Goal: Information Seeking & Learning: Learn about a topic

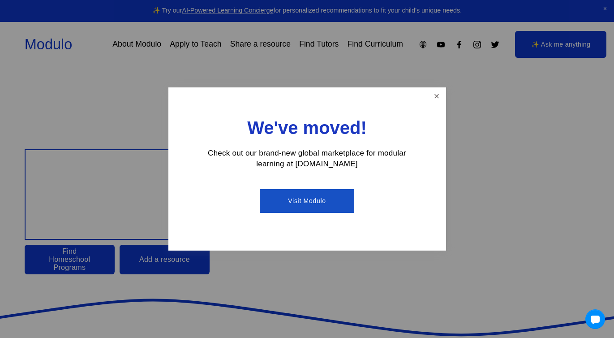
click at [307, 203] on link "Visit Modulo" at bounding box center [307, 201] width 95 height 24
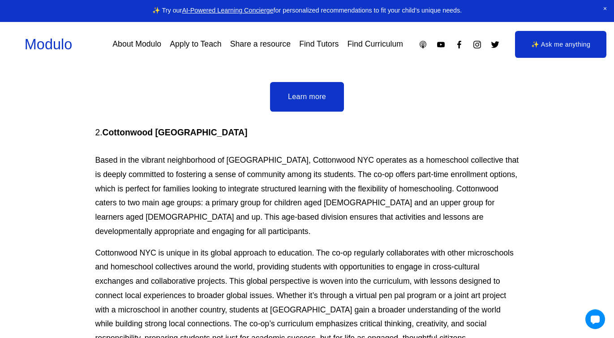
scroll to position [1293, 0]
drag, startPoint x: 180, startPoint y: 94, endPoint x: 107, endPoint y: 94, distance: 72.6
click at [107, 126] on h4 "2. Cottonwood [GEOGRAPHIC_DATA]" at bounding box center [307, 132] width 424 height 12
copy strong "Cottonwood [GEOGRAPHIC_DATA]"
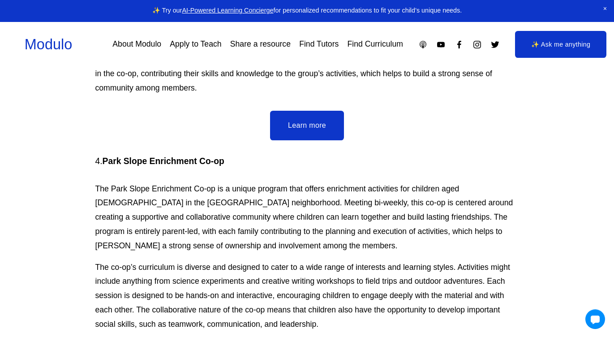
scroll to position [1807, 0]
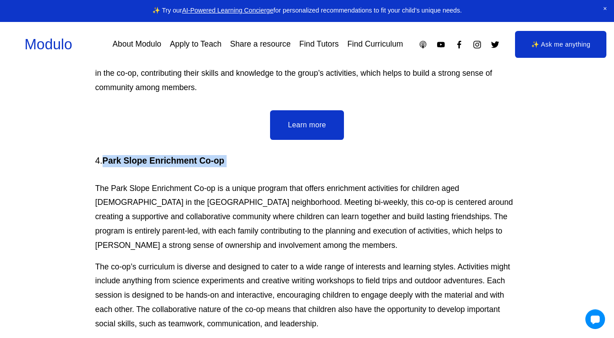
drag, startPoint x: 245, startPoint y: 118, endPoint x: 105, endPoint y: 112, distance: 139.9
click at [105, 155] on div "4. Park Slope Enrichment Co-op The Park Slope Enrichment Co-op is a unique prog…" at bounding box center [307, 282] width 424 height 254
copy strong "Park Slope Enrichment Co-op"
click at [344, 181] on p "The Park Slope Enrichment Co-op is a unique program that offers enrichment acti…" at bounding box center [307, 216] width 424 height 71
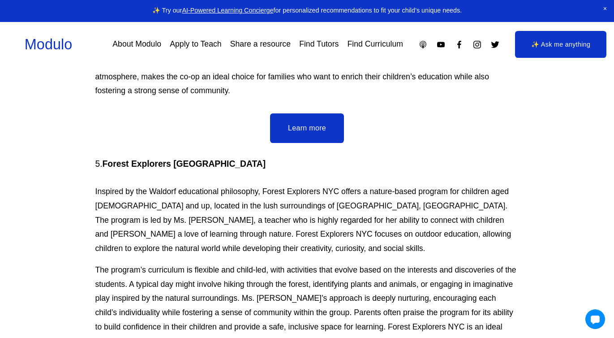
scroll to position [2114, 0]
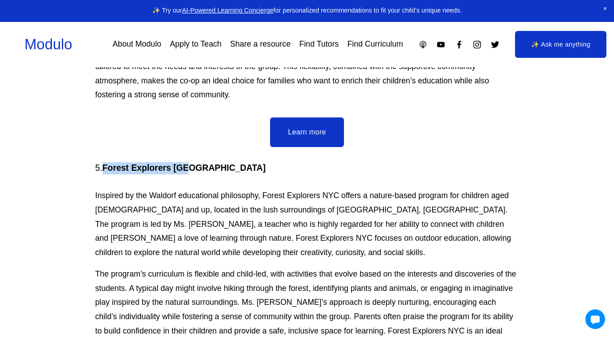
drag, startPoint x: 195, startPoint y: 116, endPoint x: 107, endPoint y: 118, distance: 88.3
click at [107, 162] on h4 "5. Forest Explorers [GEOGRAPHIC_DATA]" at bounding box center [307, 168] width 424 height 12
copy strong "Forest Explorers [GEOGRAPHIC_DATA]"
click at [268, 189] on p "Inspired by the Waldorf educational philosophy, Forest Explorers NYC offers a n…" at bounding box center [307, 224] width 424 height 71
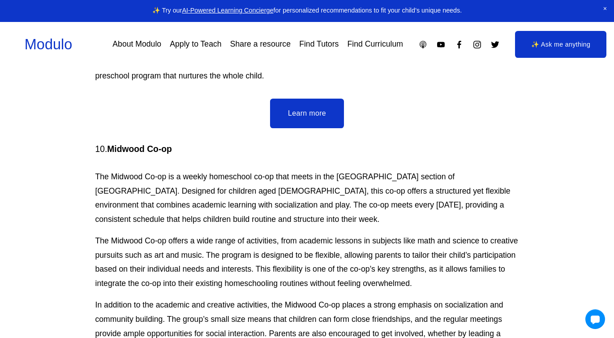
scroll to position [3661, 0]
drag, startPoint x: 185, startPoint y: 77, endPoint x: 109, endPoint y: 76, distance: 76.6
click at [109, 143] on h4 "10. Midwood Co-op" at bounding box center [307, 149] width 424 height 12
copy strong "Midwood Co-op"
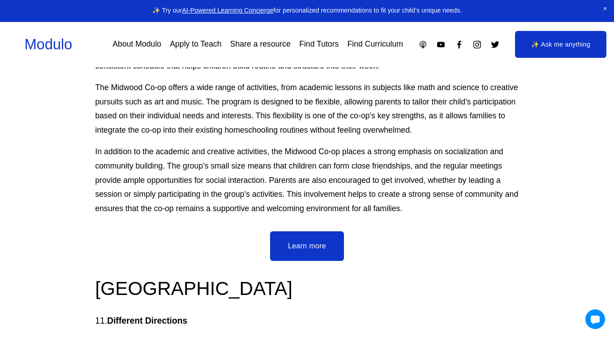
scroll to position [3815, 0]
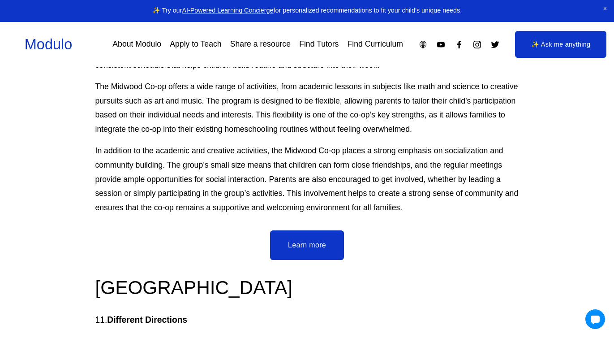
click at [143, 275] on h2 "[GEOGRAPHIC_DATA]" at bounding box center [307, 287] width 424 height 25
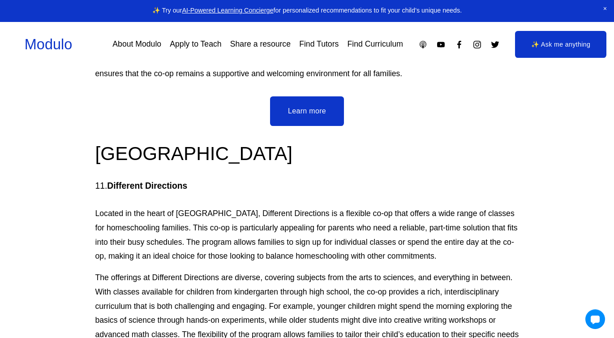
scroll to position [3949, 0]
drag, startPoint x: 191, startPoint y: 112, endPoint x: 111, endPoint y: 109, distance: 80.3
click at [111, 180] on h4 "11. Different Directions" at bounding box center [307, 186] width 424 height 12
copy strong "Different Directions"
click at [235, 206] on p "Located in the heart of [GEOGRAPHIC_DATA], Different Directions is a flexible c…" at bounding box center [307, 234] width 424 height 57
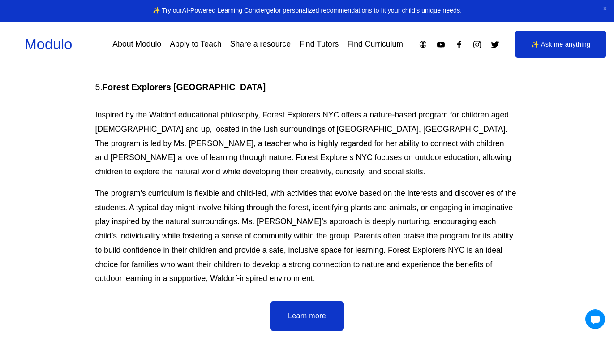
scroll to position [2151, 0]
